Goal: Task Accomplishment & Management: Manage account settings

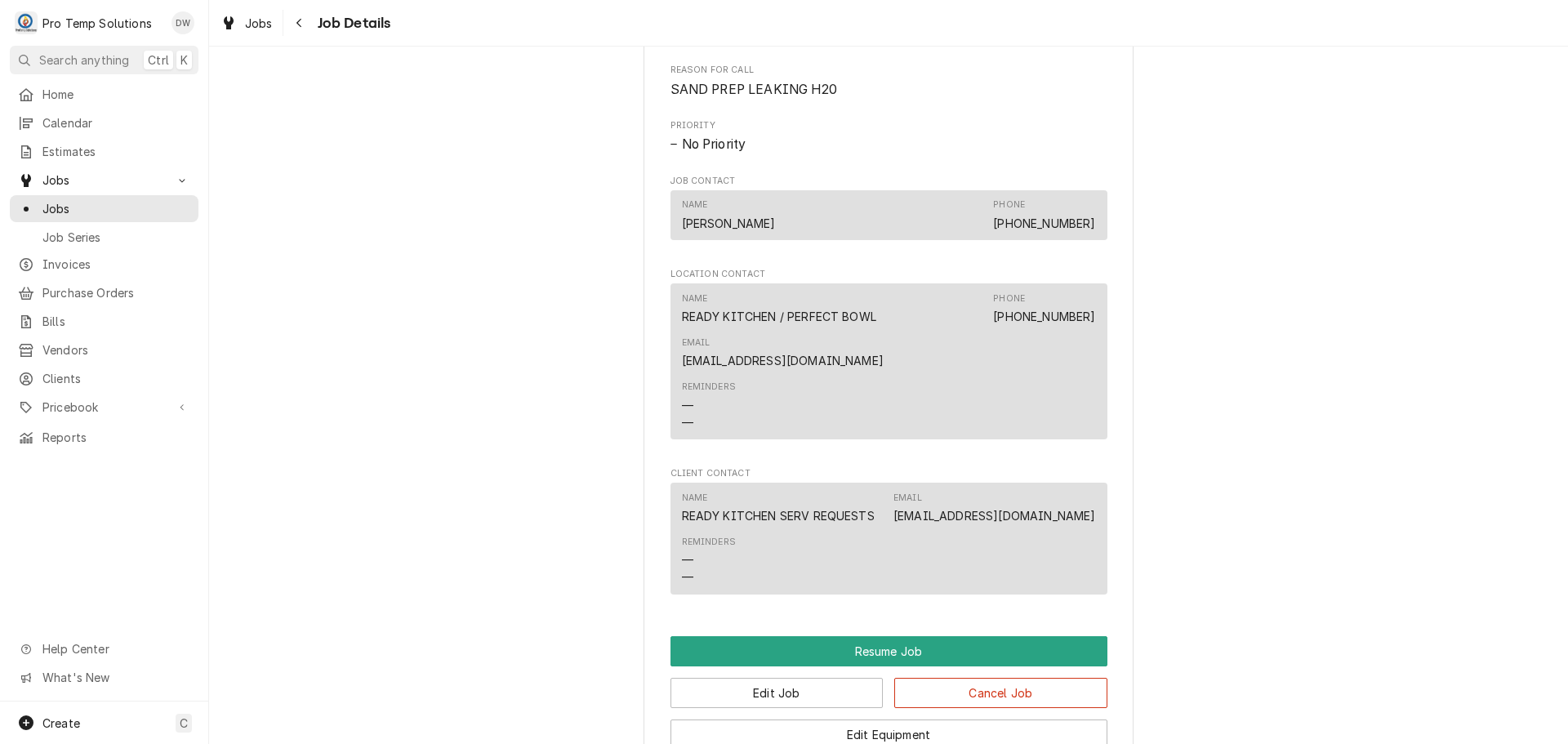
scroll to position [1307, 0]
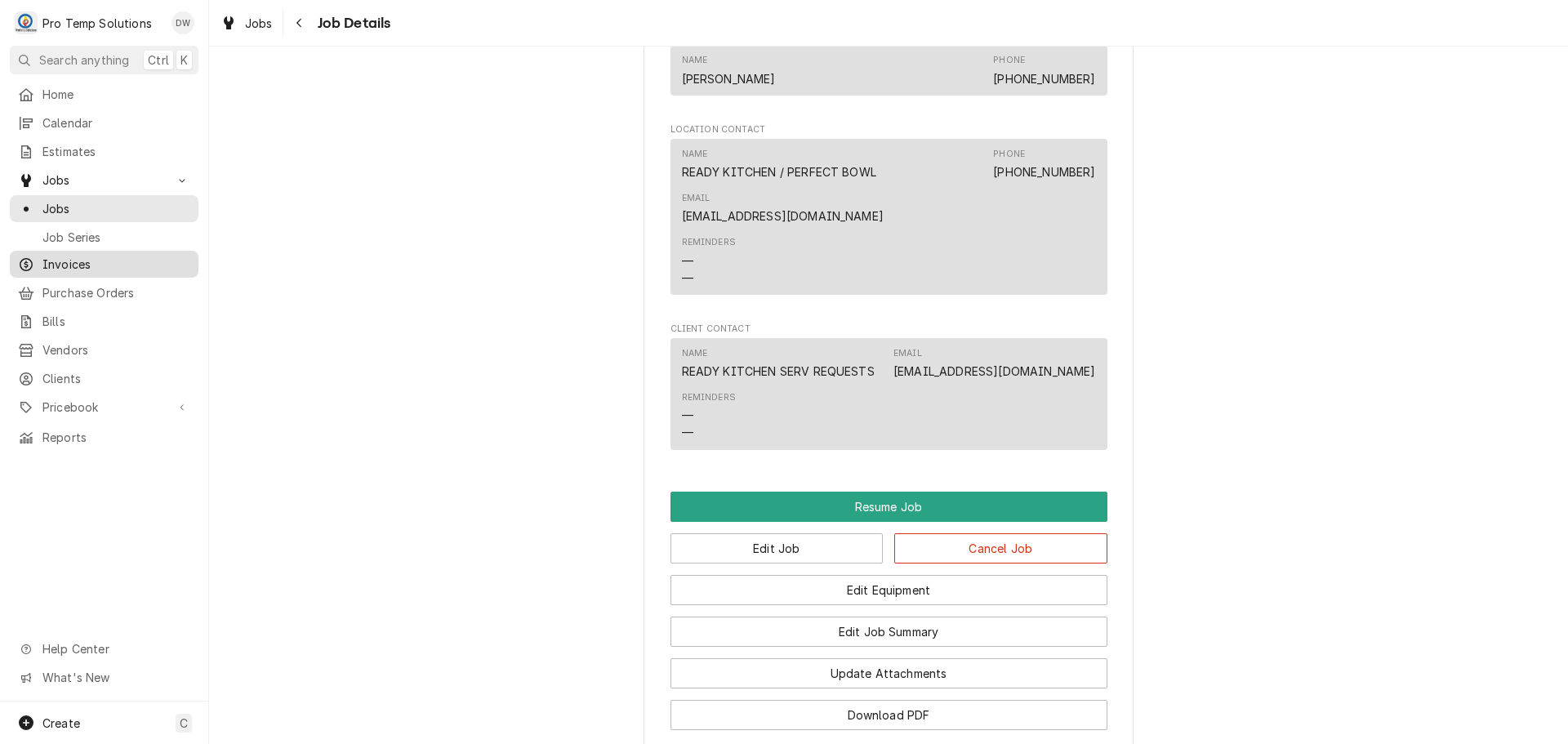
click at [61, 258] on span "Invoices" at bounding box center [116, 264] width 147 height 17
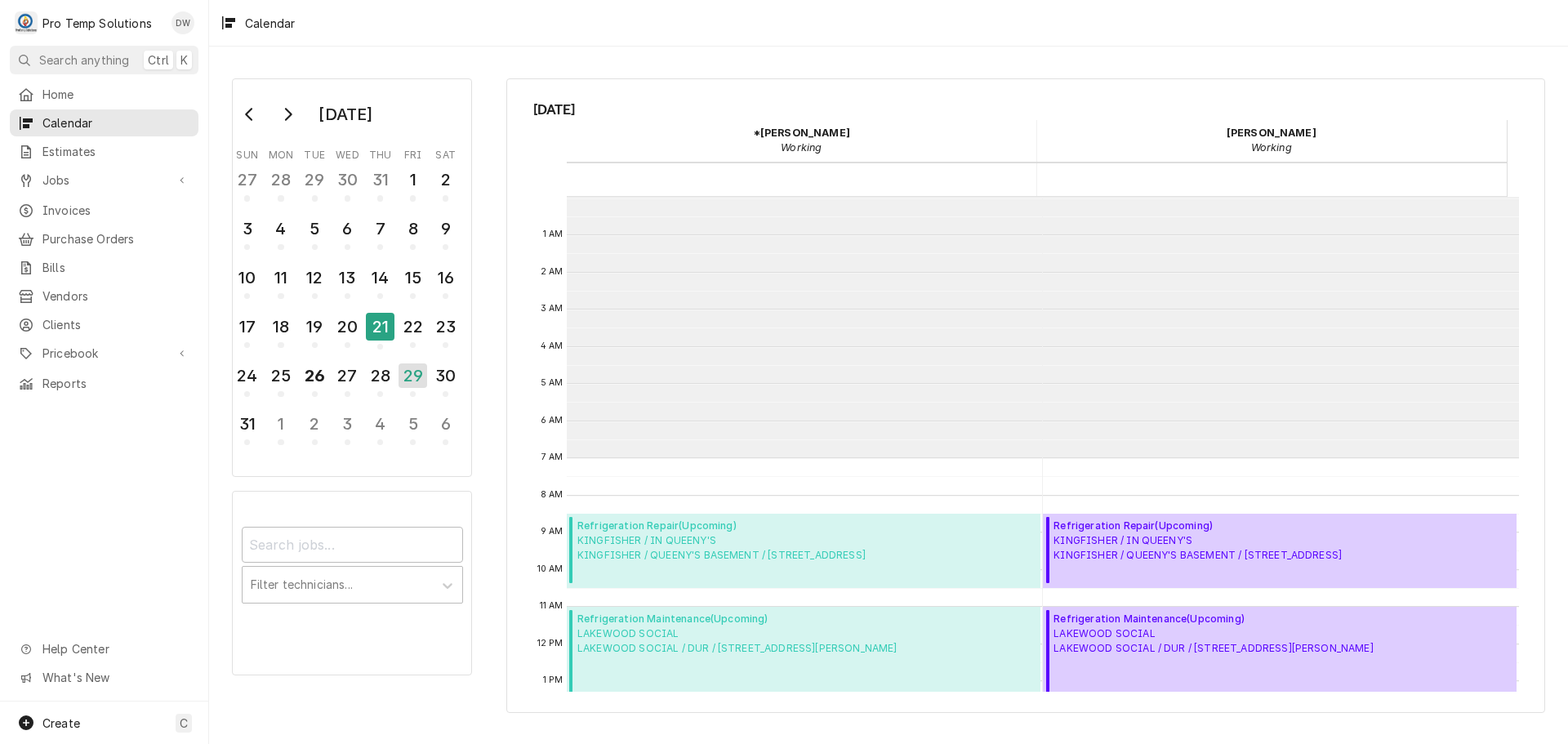
scroll to position [260, 0]
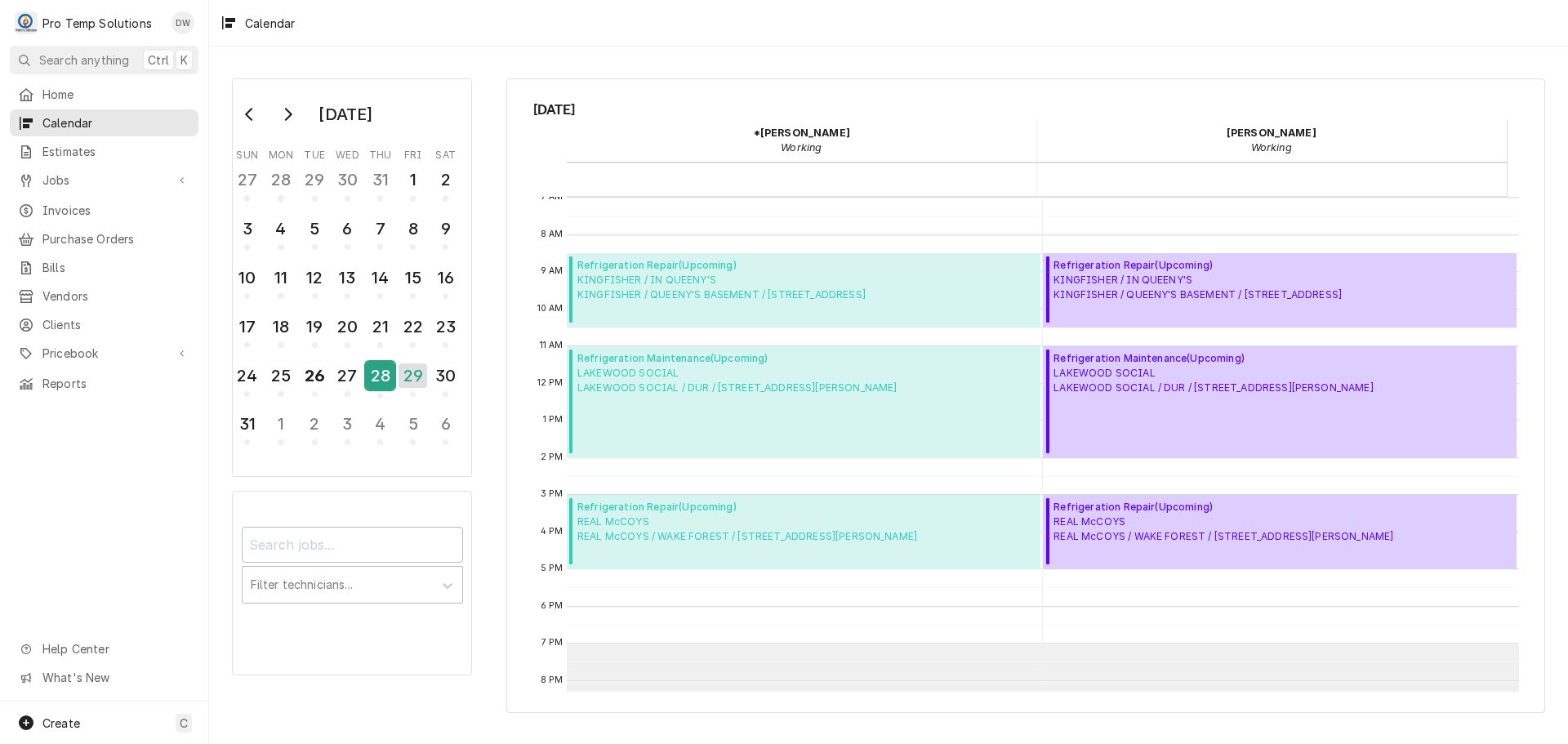
click at [376, 380] on div "28" at bounding box center [380, 376] width 29 height 28
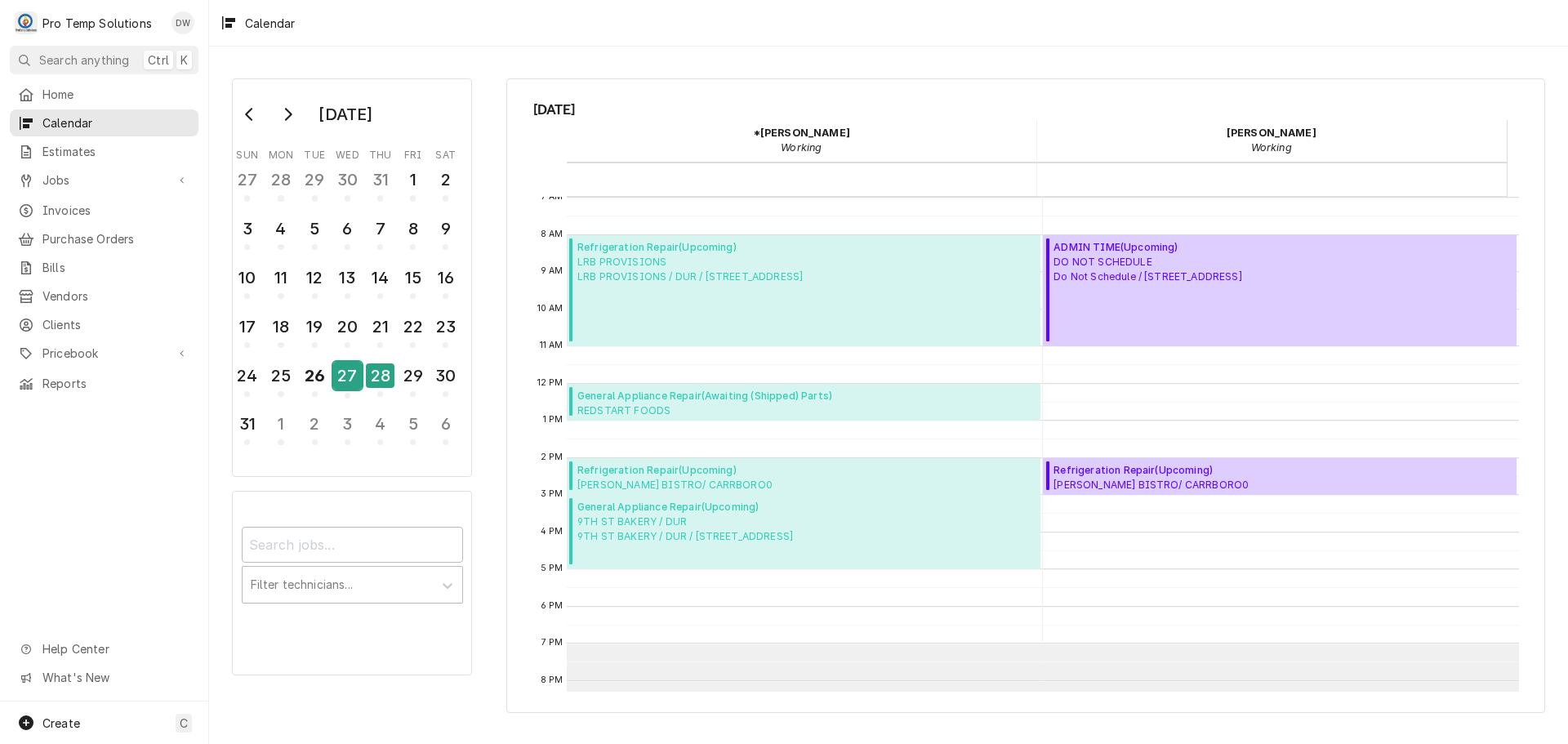
click at [342, 378] on div "27" at bounding box center [347, 376] width 29 height 28
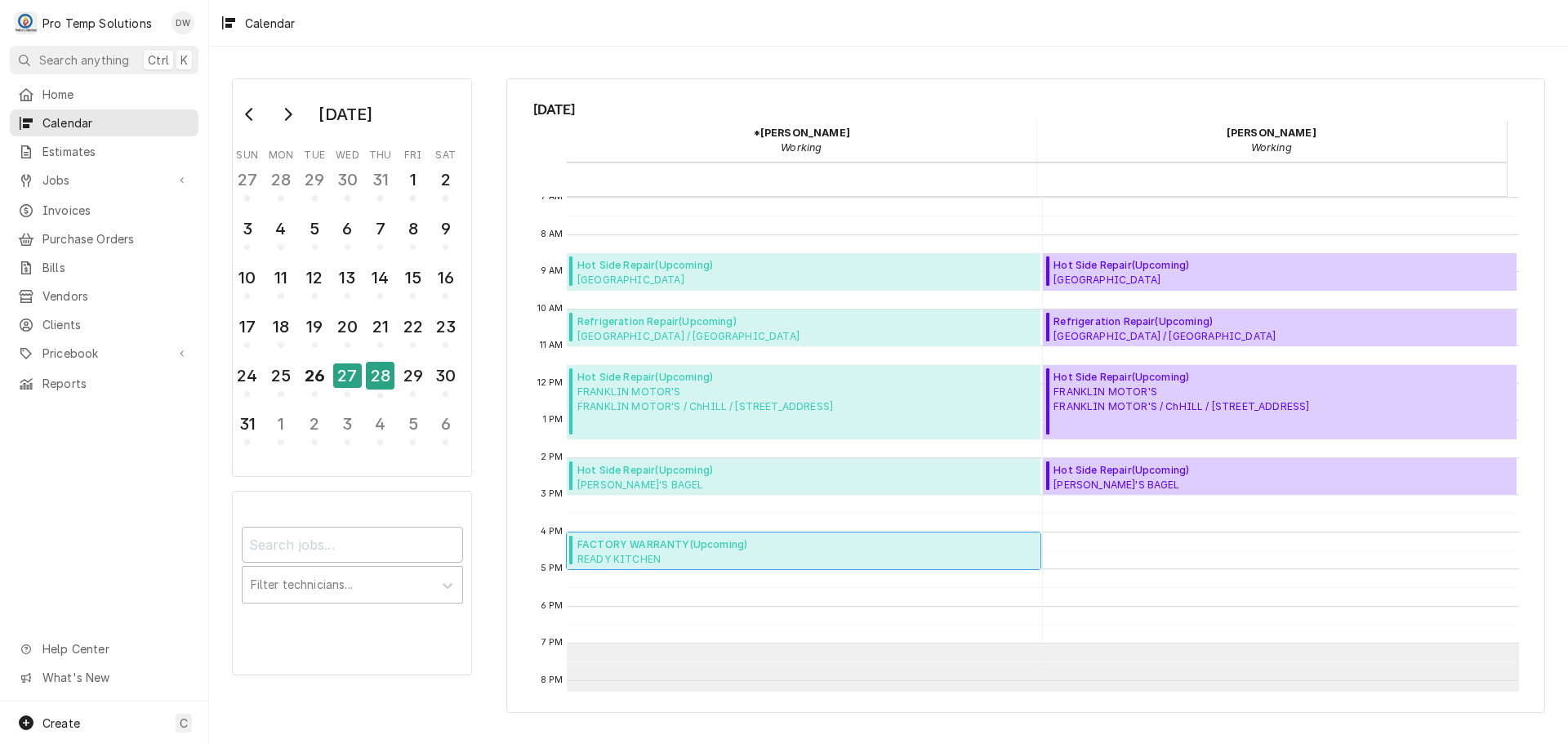
click at [667, 548] on span "FACTORY WARRANTY ( Upcoming )" at bounding box center [711, 545] width 267 height 15
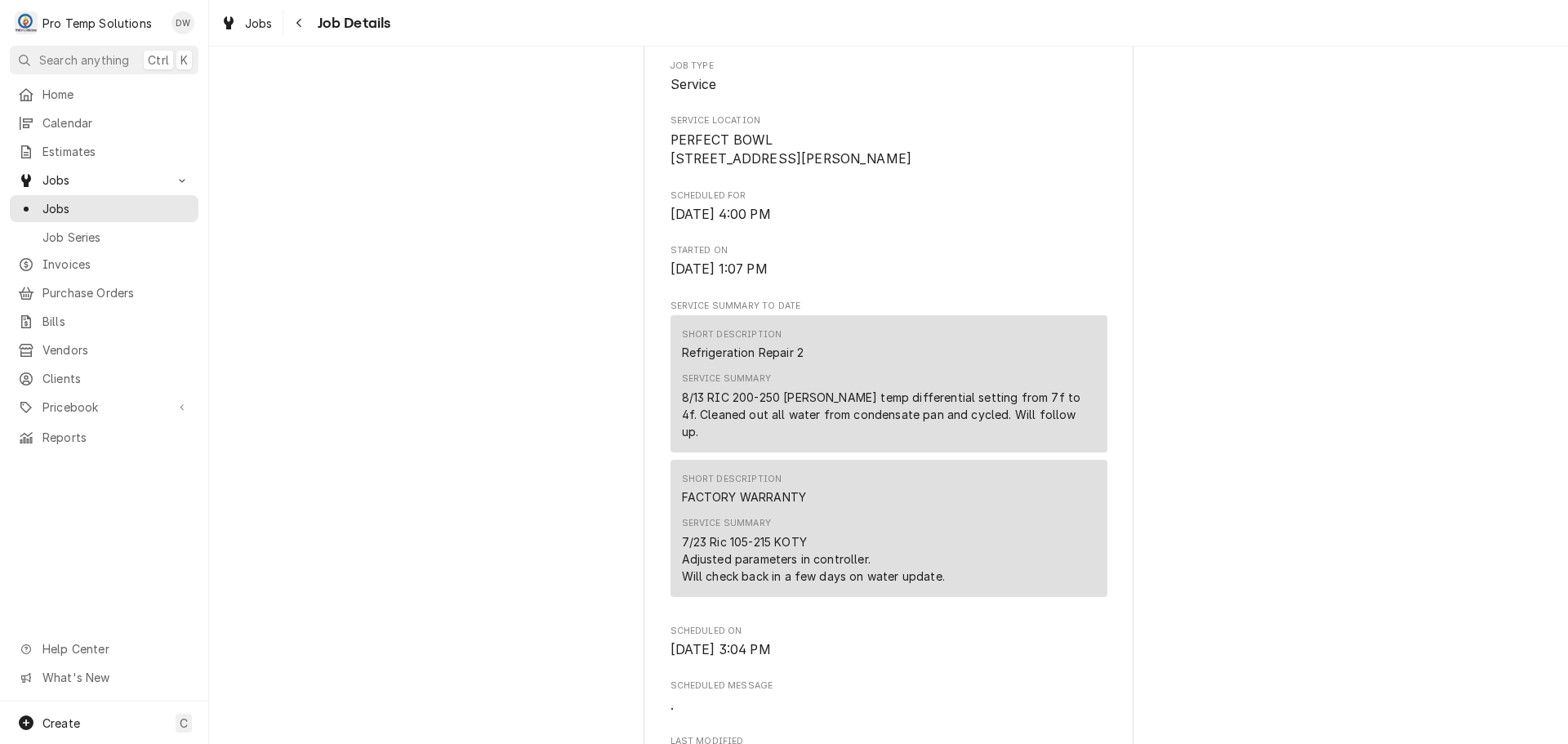
scroll to position [327, 0]
click at [257, 17] on span "Jobs" at bounding box center [259, 23] width 28 height 17
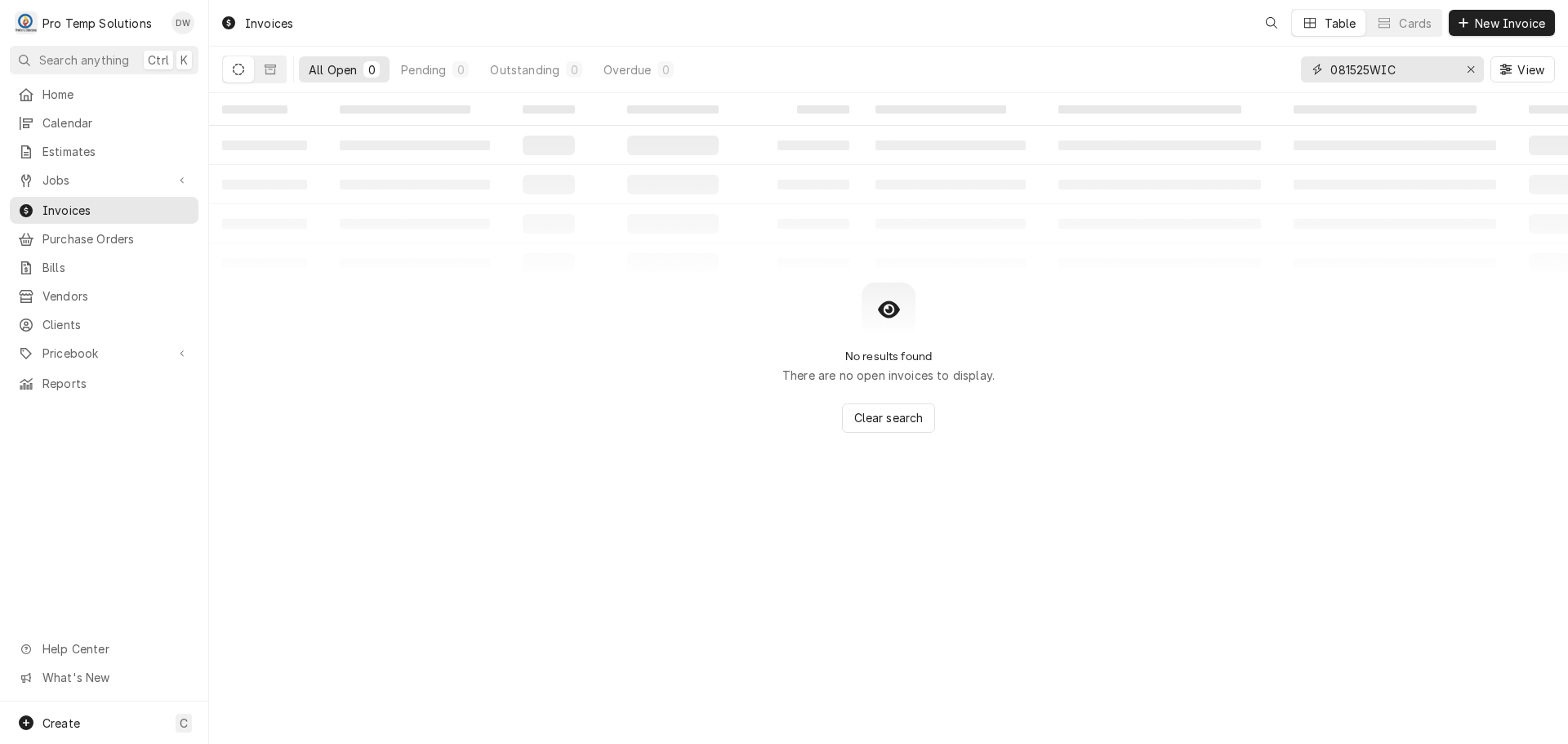
click at [1436, 71] on input "081525WIC" at bounding box center [1391, 69] width 122 height 26
click at [1466, 64] on icon "Erase input" at bounding box center [1471, 69] width 9 height 11
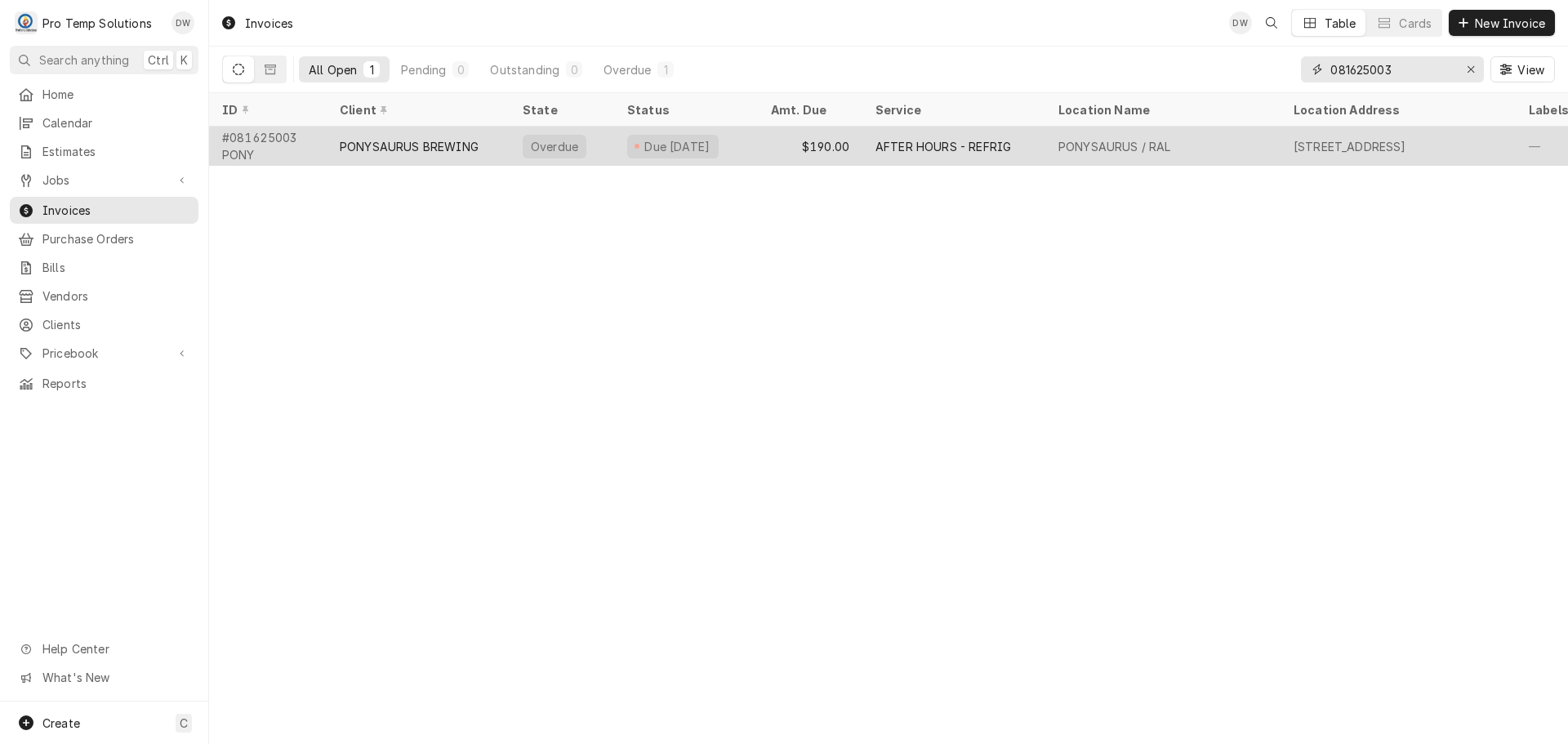
type input "081625003"
click at [929, 147] on div "AFTER HOURS - REFRIG" at bounding box center [943, 147] width 135 height 17
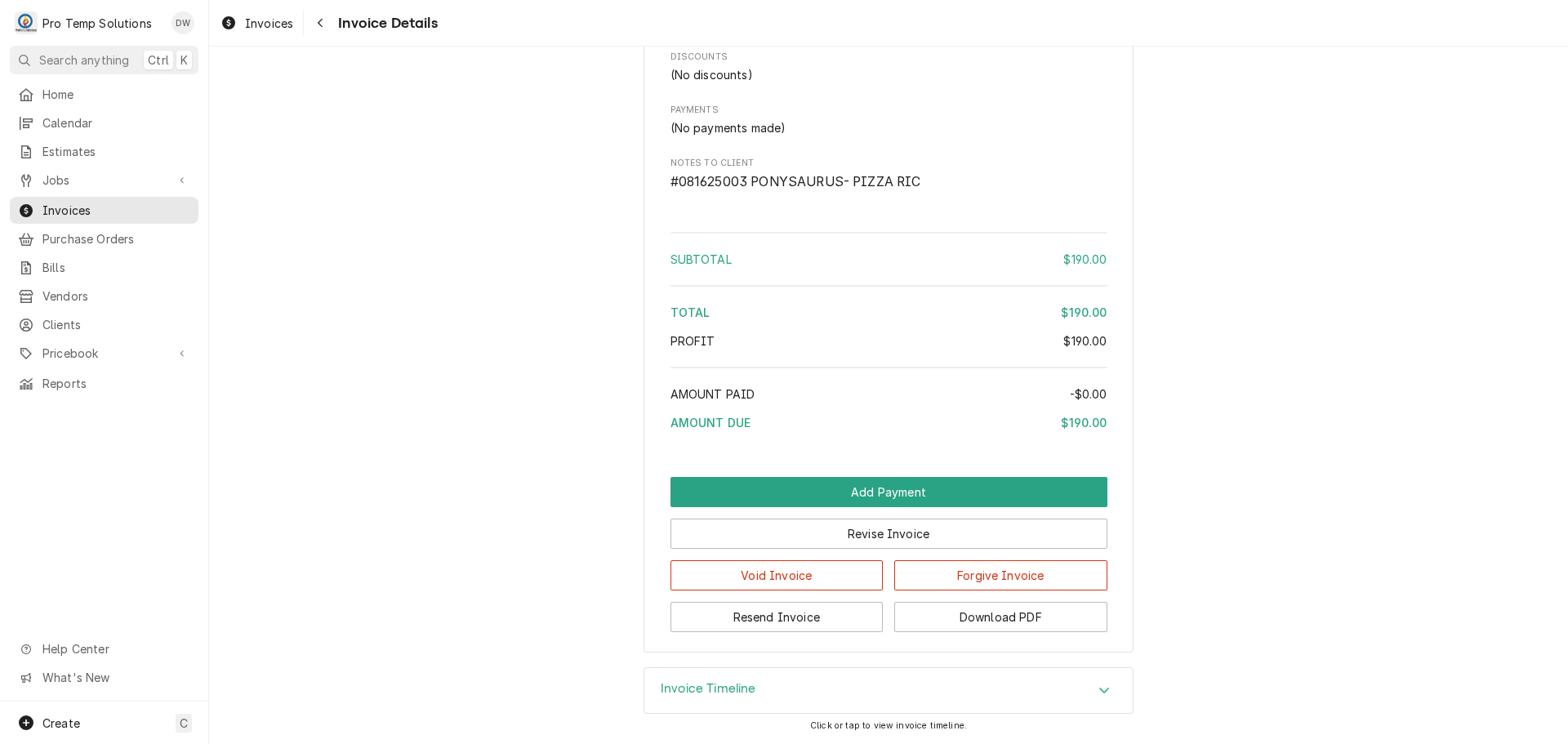
scroll to position [1537, 0]
click at [874, 539] on button "Revise Invoice" at bounding box center [889, 534] width 437 height 30
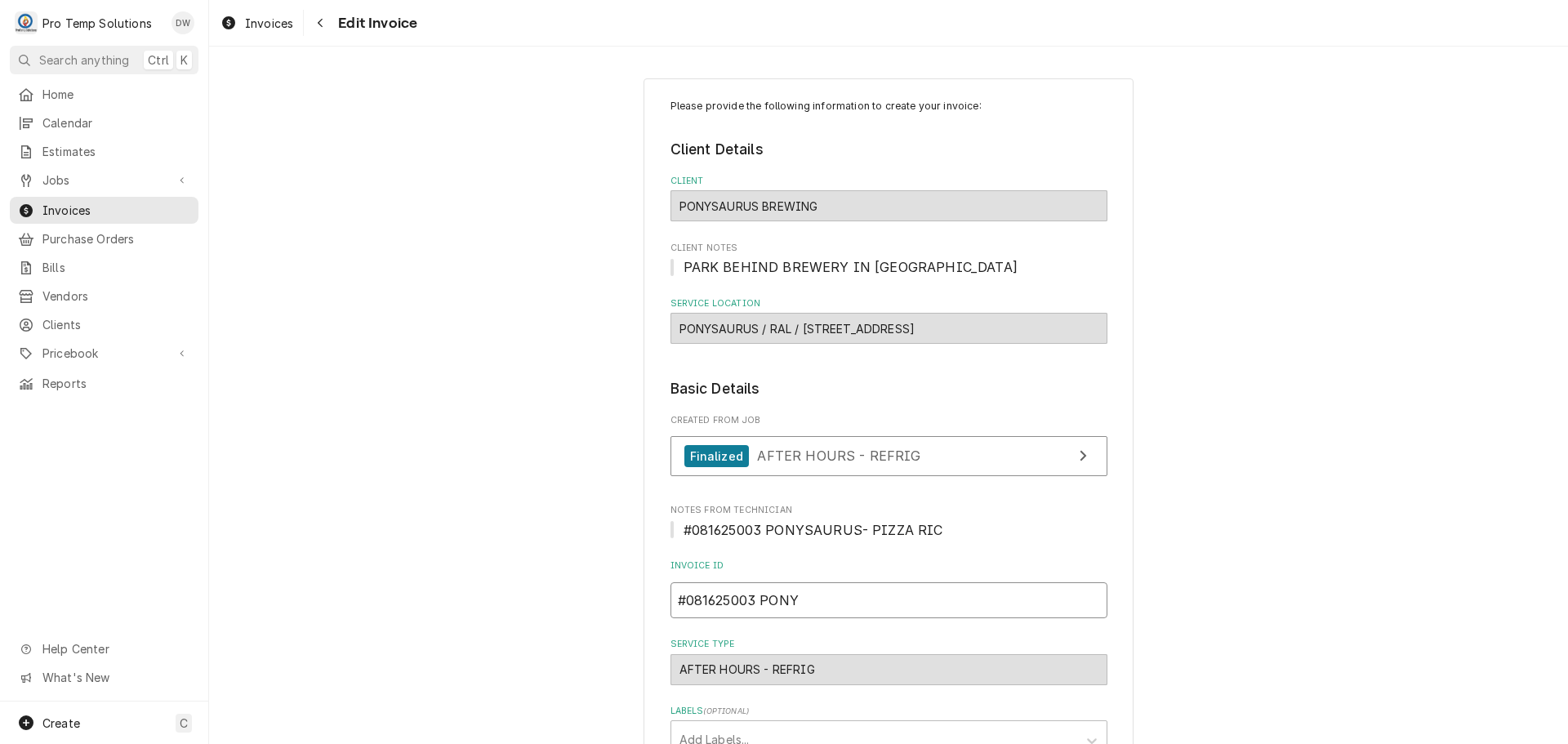
click at [803, 583] on input "#081625003 PONY" at bounding box center [889, 600] width 437 height 35
type textarea "x"
type input "#081625003 PON"
type textarea "x"
type input "#081625003 PO"
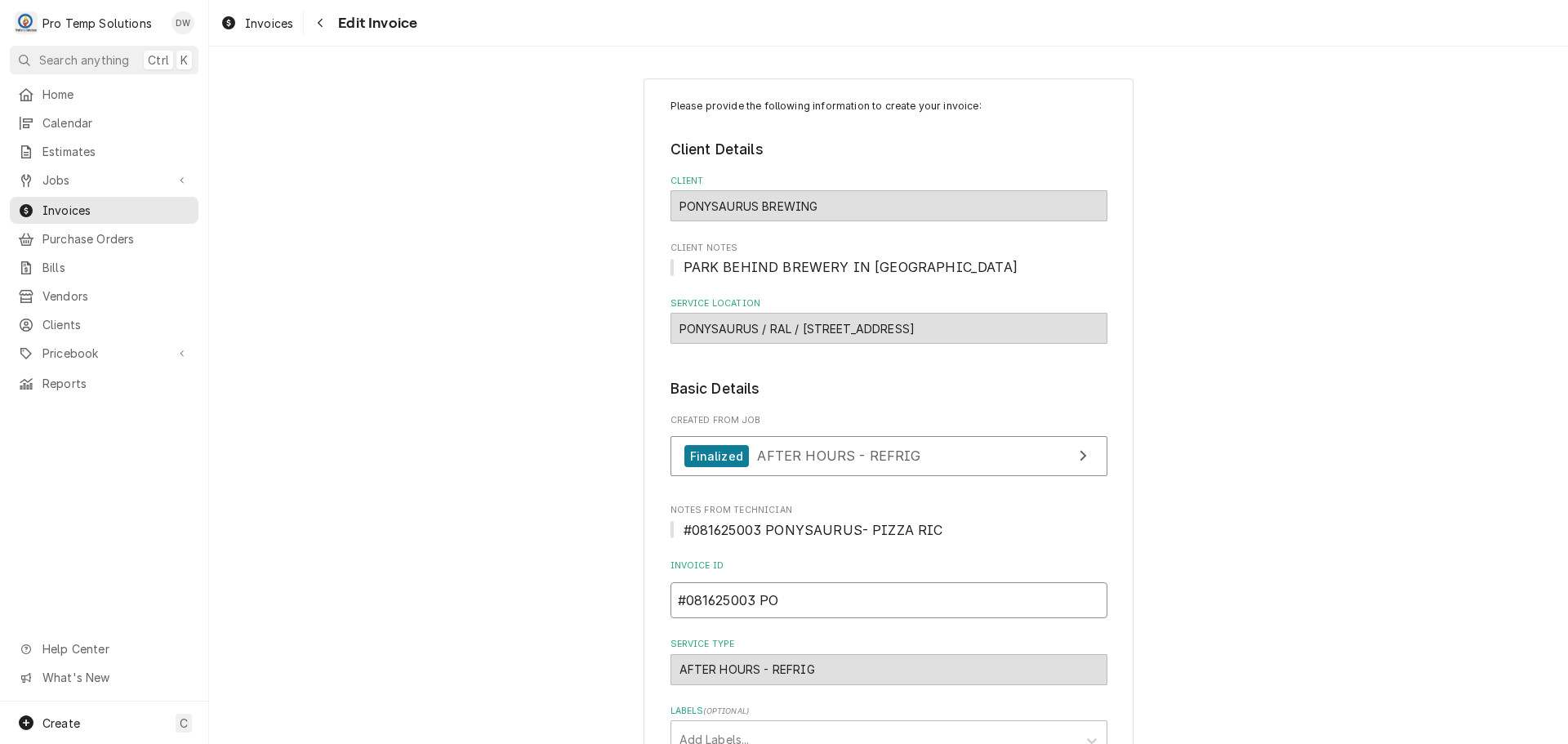
type textarea "x"
type input "#081625003 P"
type textarea "x"
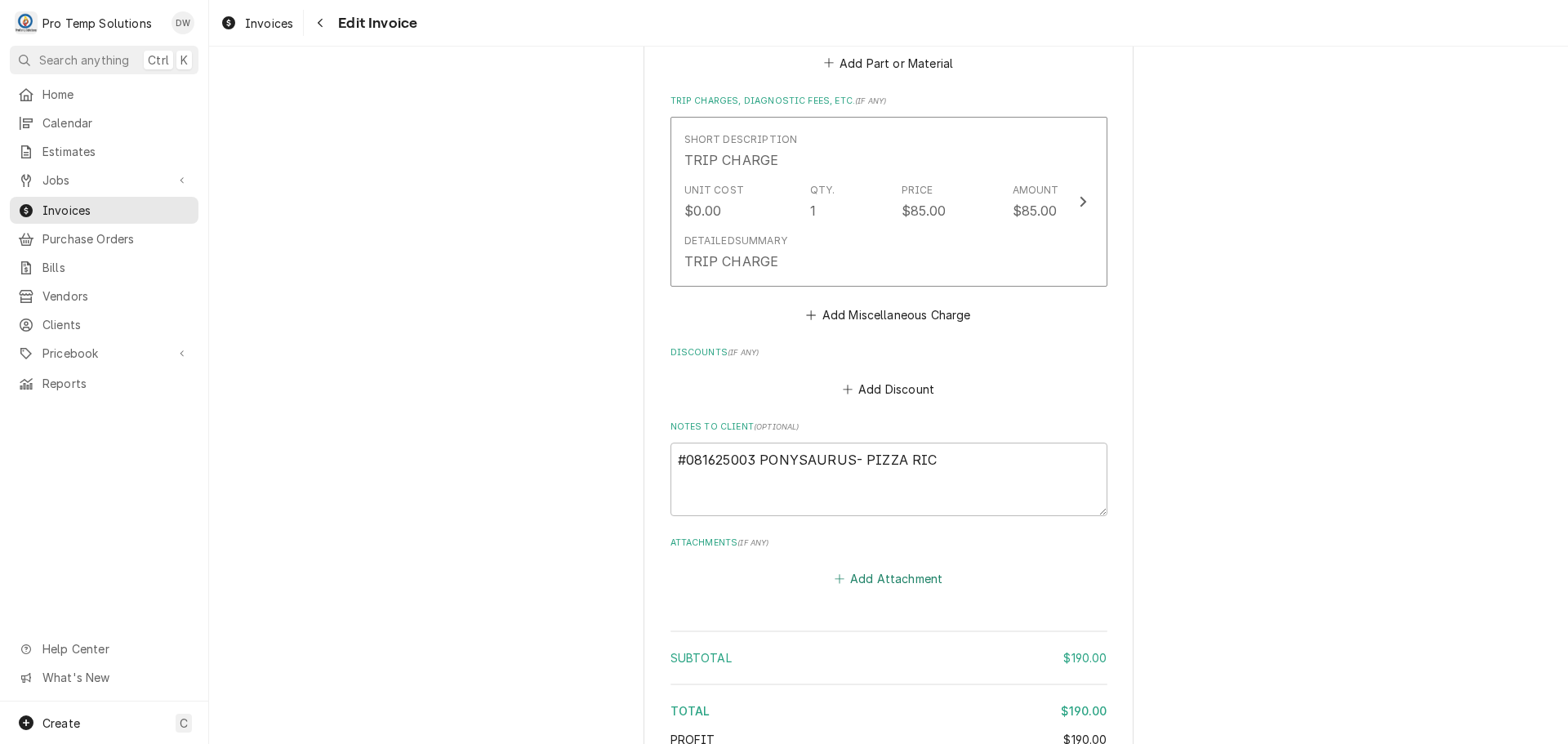
scroll to position [1676, 0]
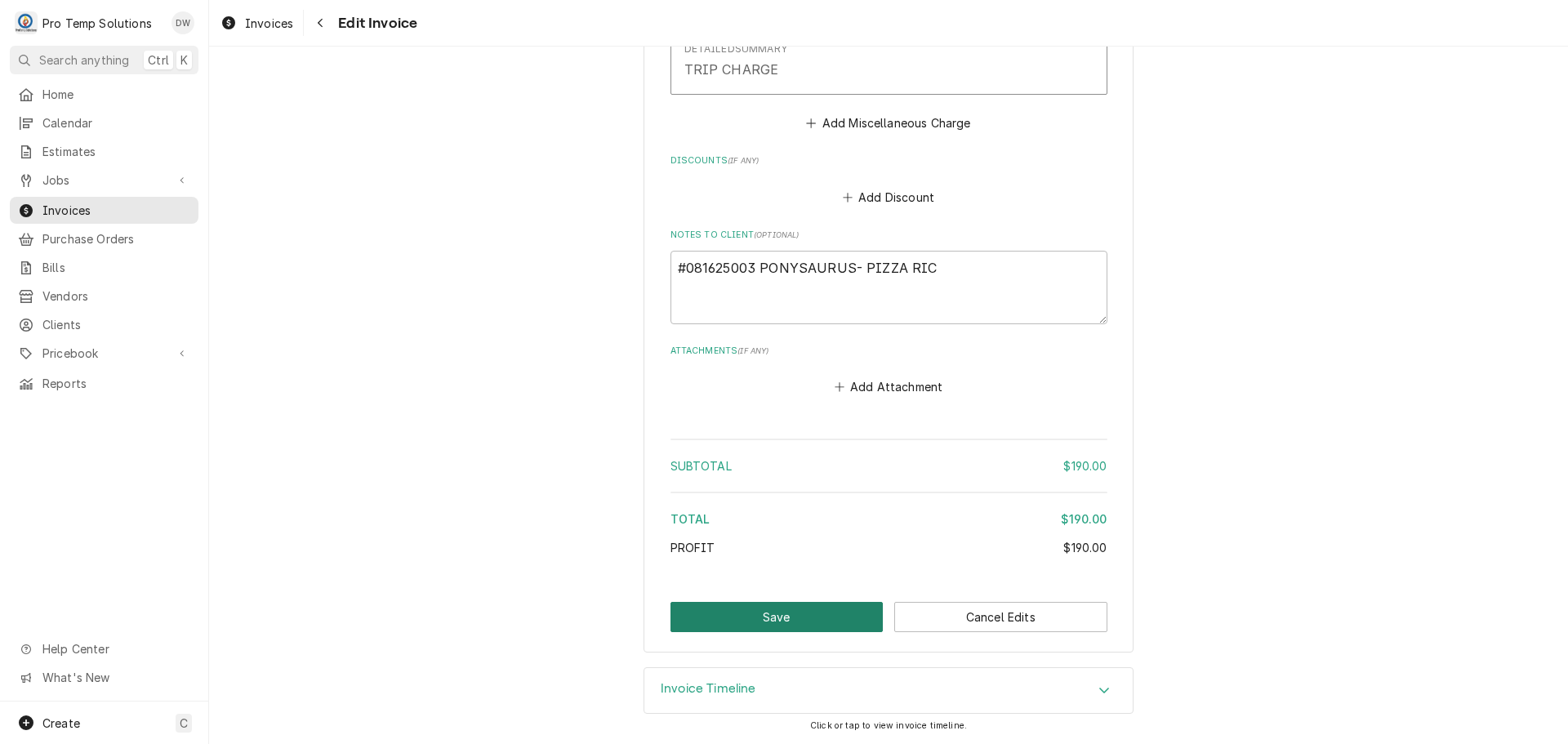
type input "#081625003"
click at [775, 607] on button "Save" at bounding box center [777, 617] width 213 height 30
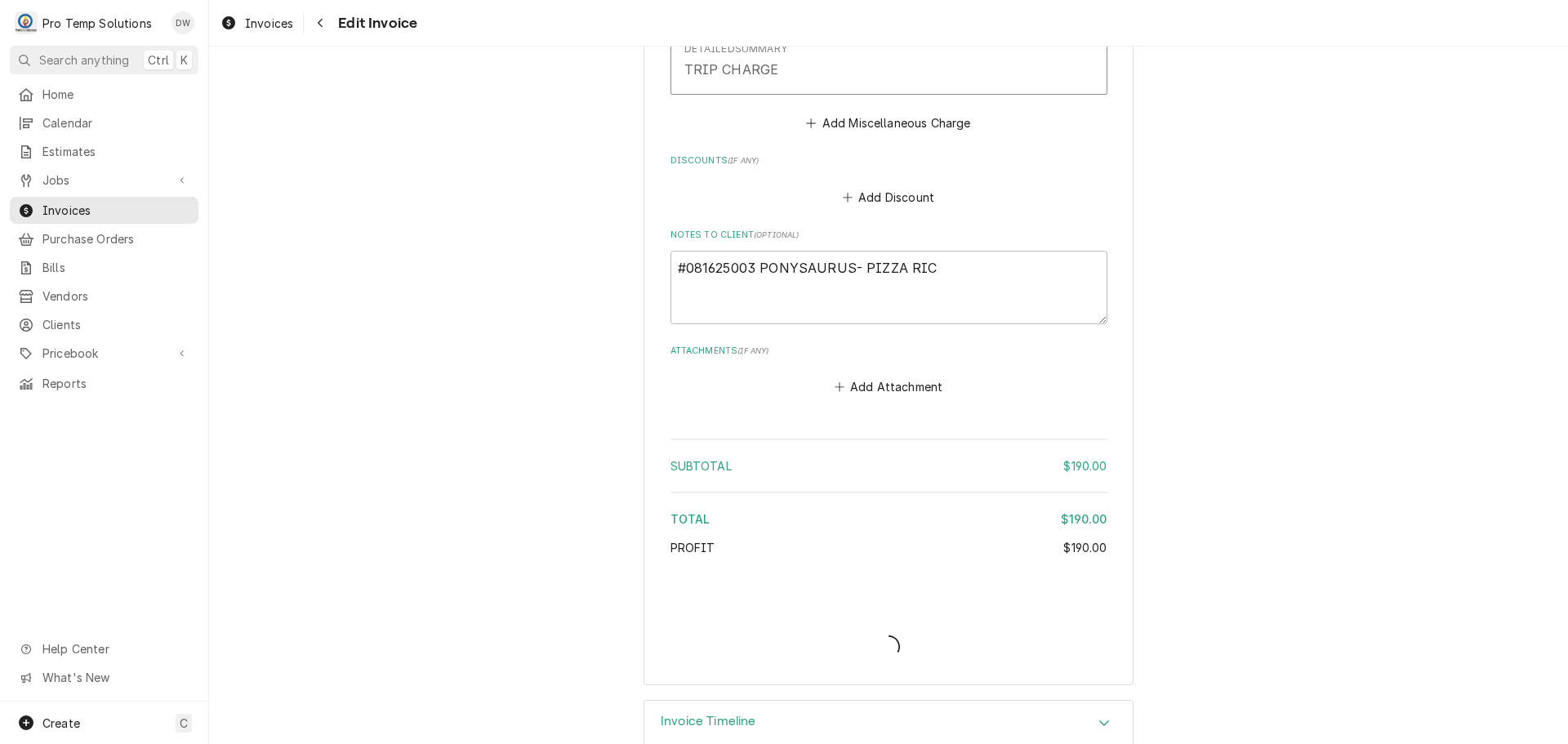
type textarea "x"
